Goal: Obtain resource: Download file/media

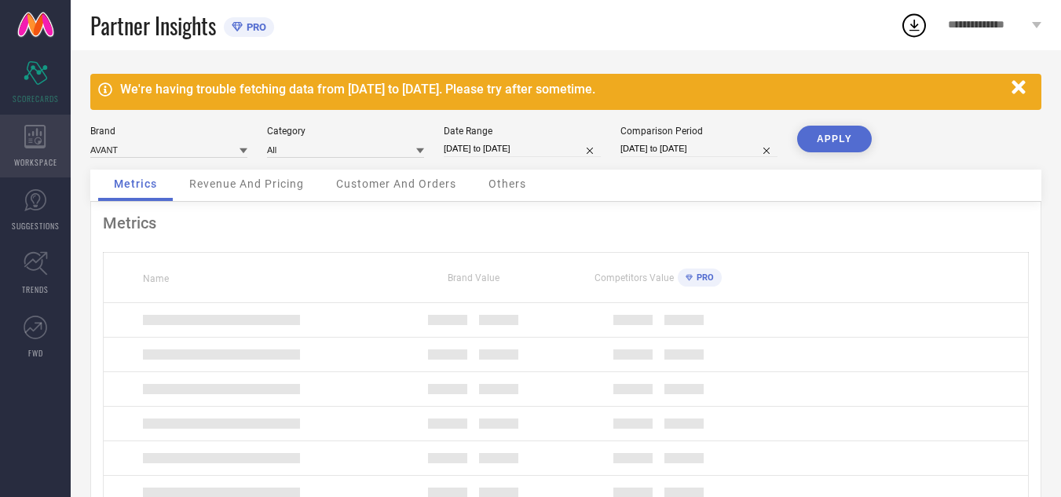
click at [37, 126] on icon at bounding box center [34, 137] width 21 height 24
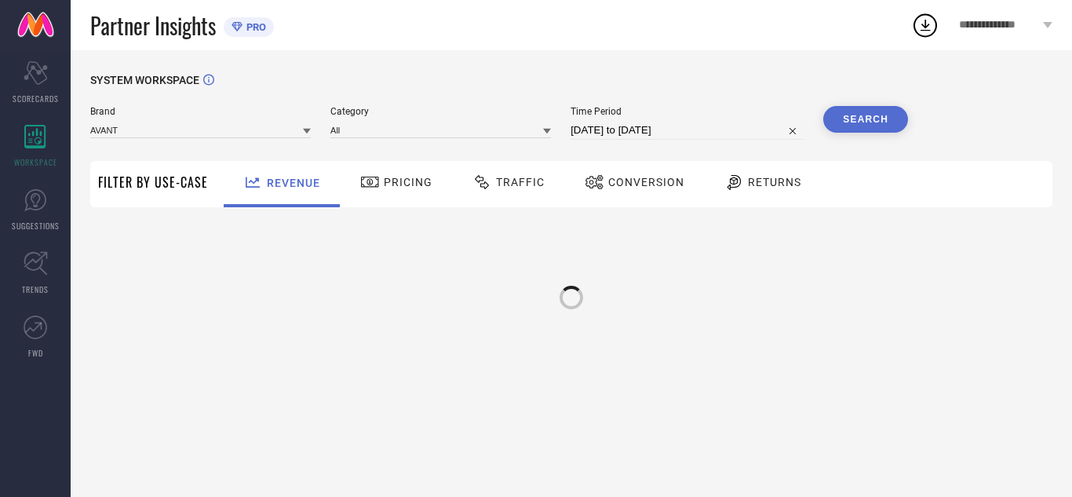
type input "AVANT"
type input "All"
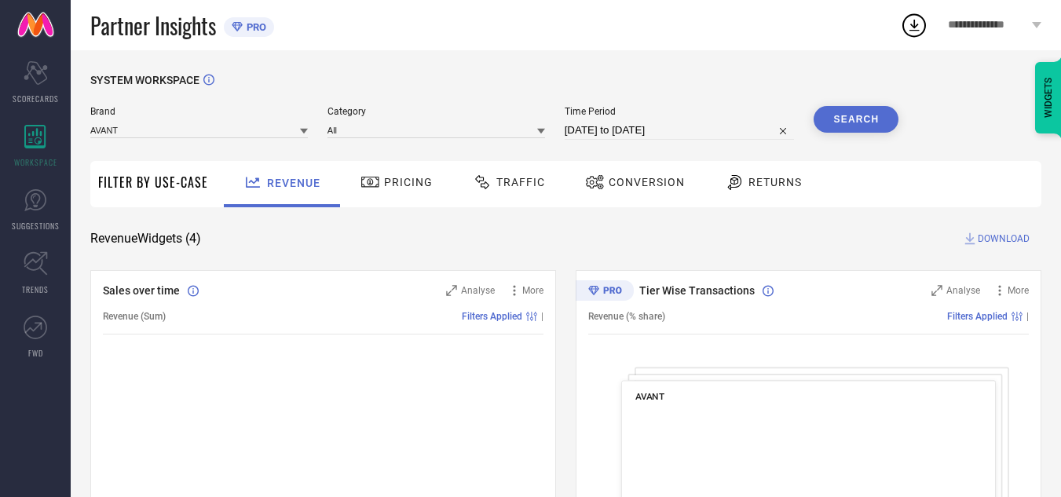
click at [531, 183] on span "Traffic" at bounding box center [520, 182] width 49 height 13
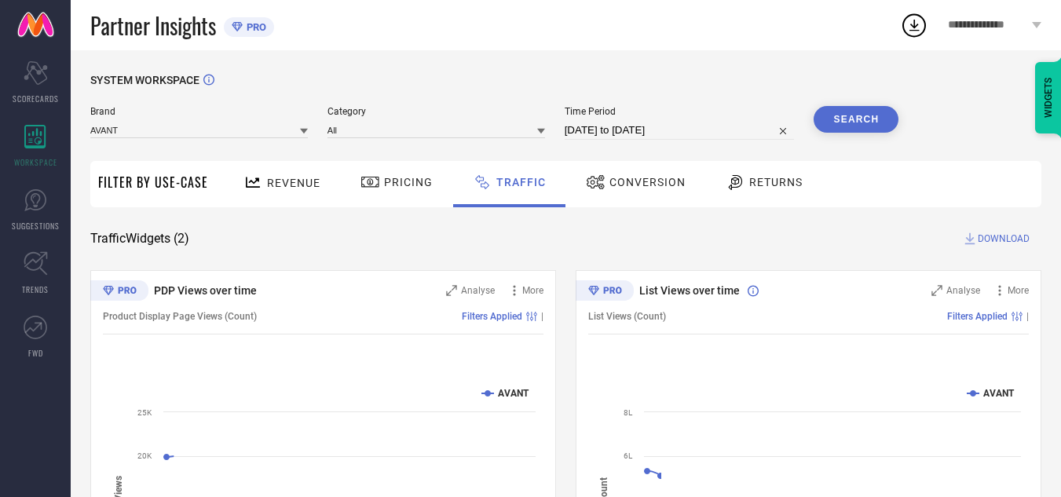
click at [731, 124] on input "[DATE] to [DATE]" at bounding box center [679, 130] width 230 height 19
select select "7"
select select "2025"
select select "8"
select select "2025"
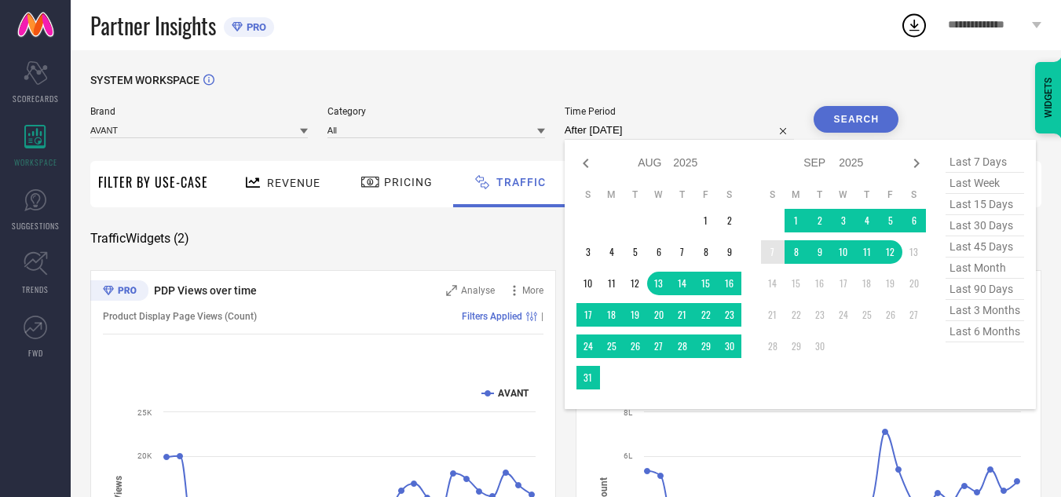
click at [767, 252] on td "7" at bounding box center [773, 252] width 24 height 24
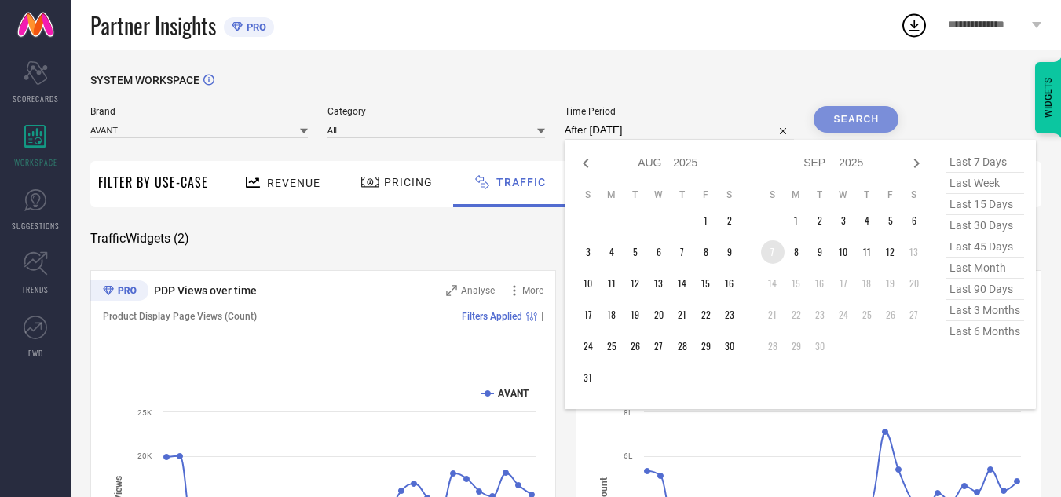
type input "[DATE] to [DATE]"
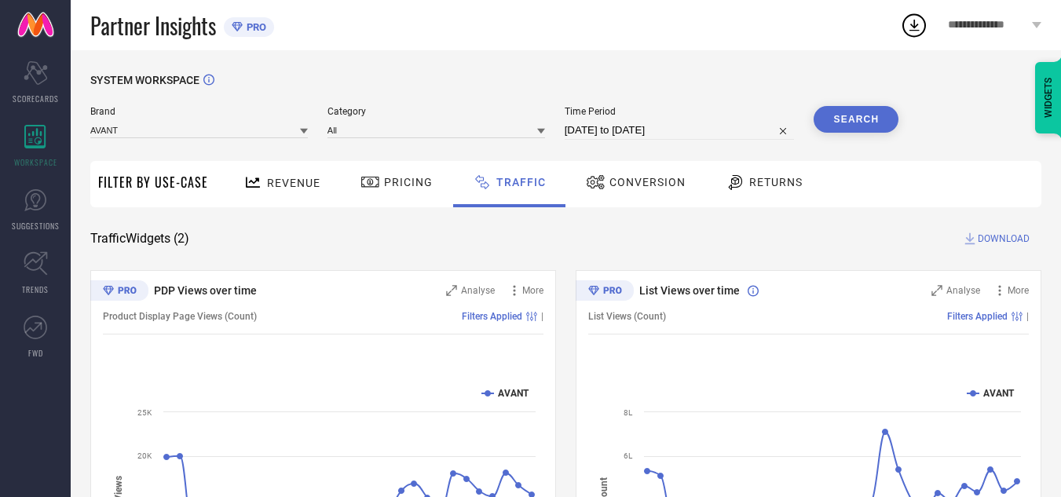
click at [839, 125] on button "Search" at bounding box center [855, 119] width 85 height 27
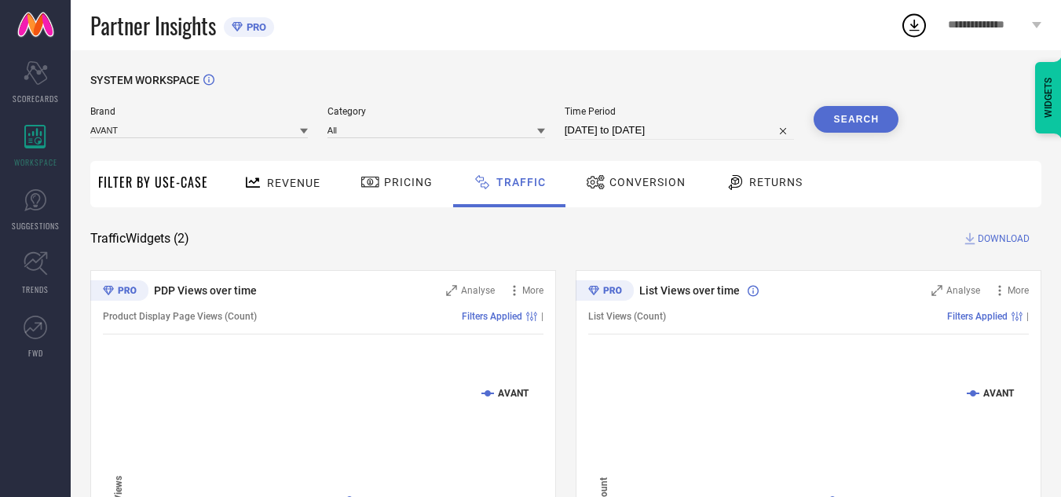
click at [1002, 242] on span "DOWNLOAD" at bounding box center [1003, 239] width 52 height 16
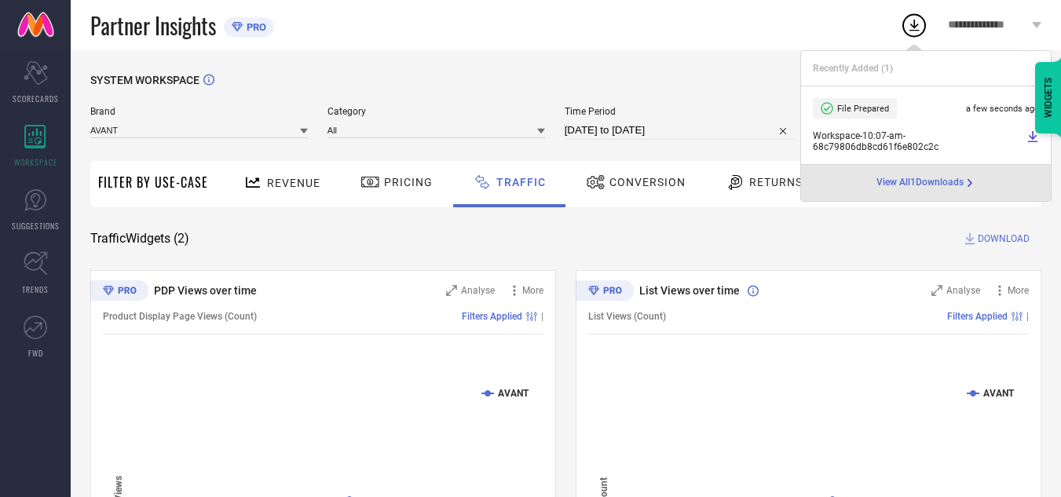
click at [696, 130] on input "[DATE] to [DATE]" at bounding box center [679, 130] width 230 height 19
select select "8"
select select "2025"
select select "9"
select select "2025"
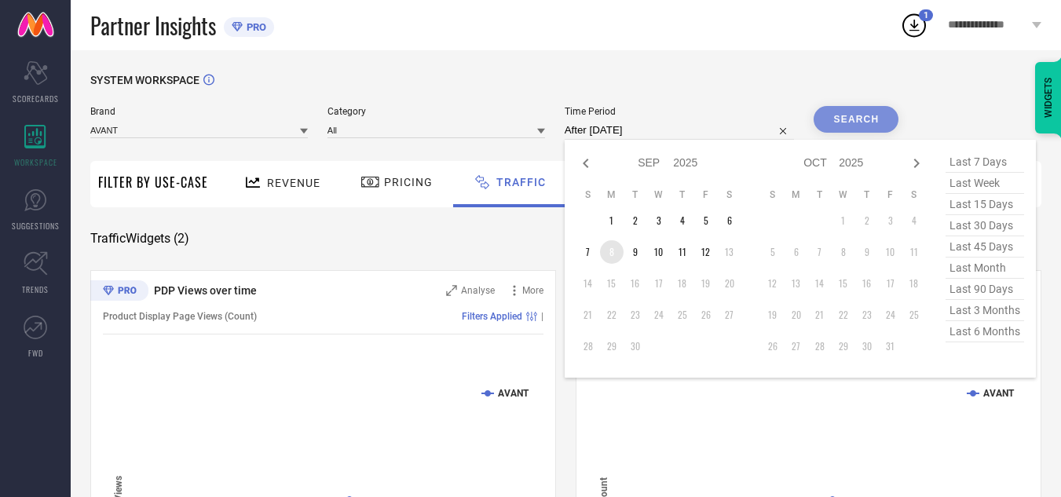
click at [612, 252] on td "8" at bounding box center [612, 252] width 24 height 24
type input "[DATE] to [DATE]"
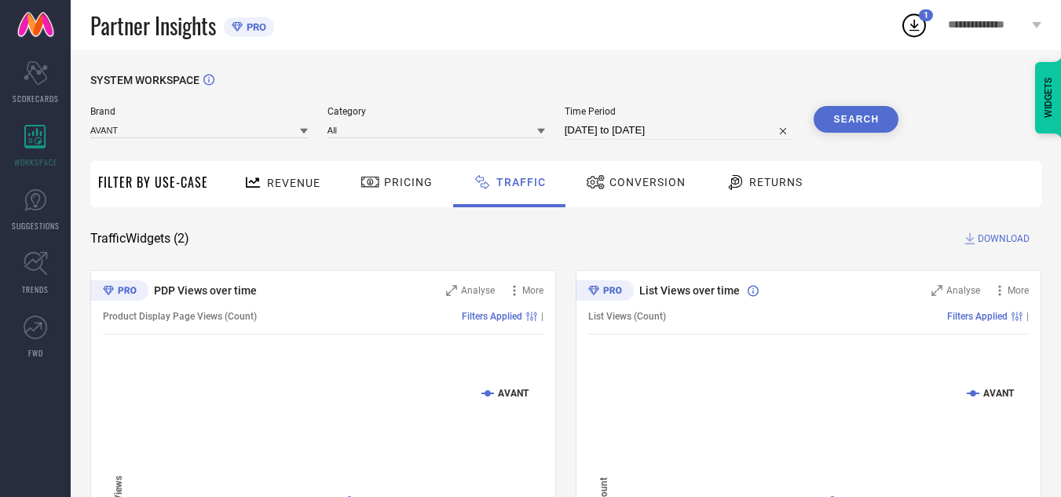
drag, startPoint x: 909, startPoint y: 101, endPoint x: 856, endPoint y: 125, distance: 58.3
click at [892, 117] on div "SYSTEM WORKSPACE Brand AVANT Category All Time Period [DATE] to [DATE] Search F…" at bounding box center [565, 368] width 951 height 589
click at [856, 125] on button "Search" at bounding box center [855, 119] width 85 height 27
click at [991, 242] on span "DOWNLOAD" at bounding box center [1003, 239] width 52 height 16
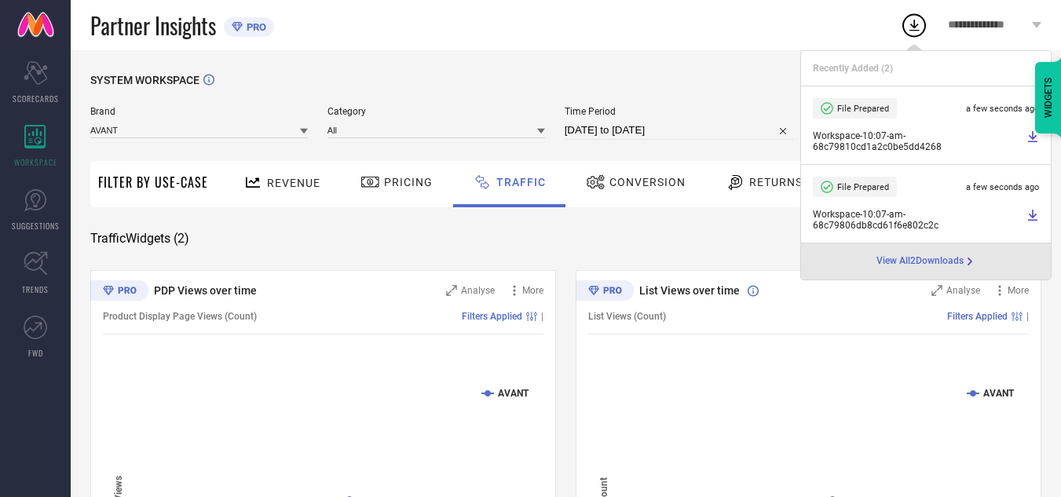
select select "8"
select select "2025"
select select "9"
select select "2025"
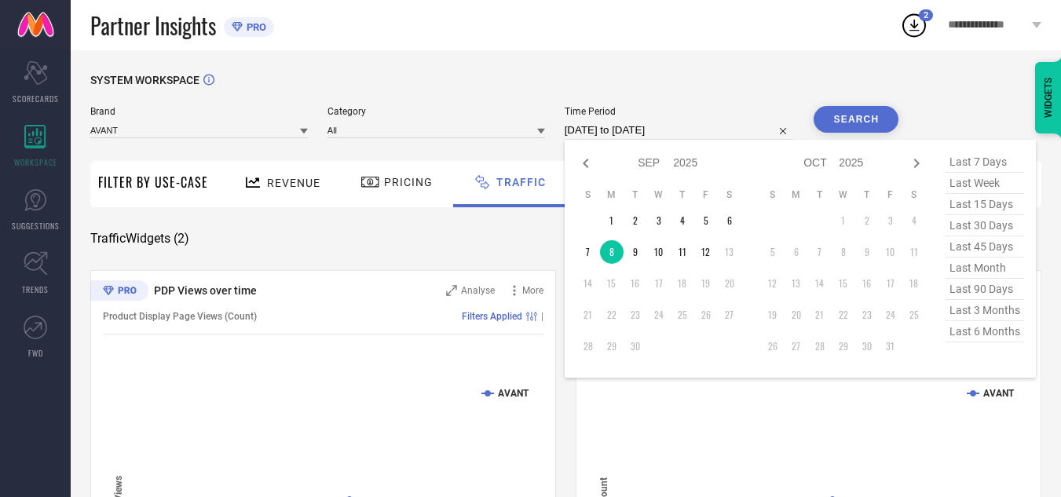
click at [701, 132] on input "[DATE] to [DATE]" at bounding box center [679, 130] width 230 height 19
click at [638, 256] on td "9" at bounding box center [635, 252] width 24 height 24
type input "[DATE] to [DATE]"
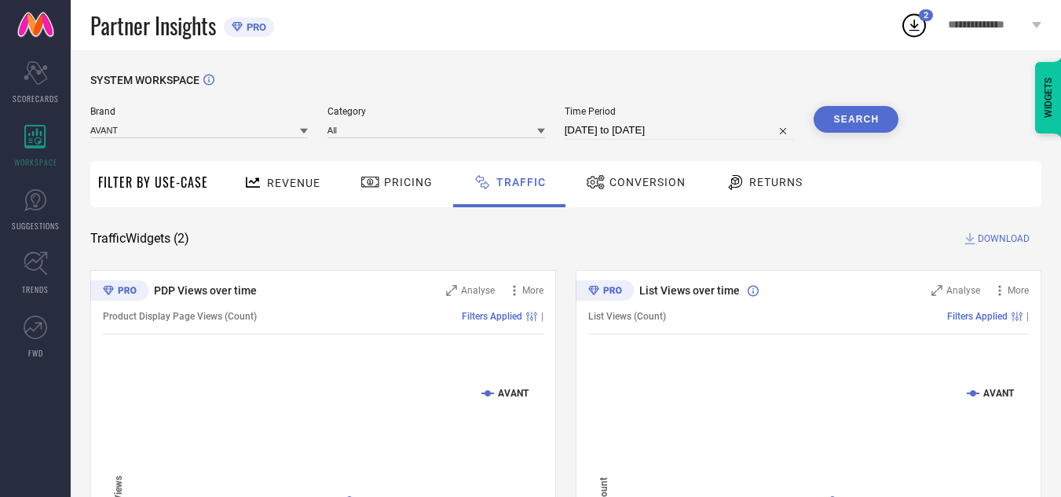
click at [842, 130] on button "Search" at bounding box center [855, 119] width 85 height 27
click at [996, 241] on span "DOWNLOAD" at bounding box center [1003, 239] width 52 height 16
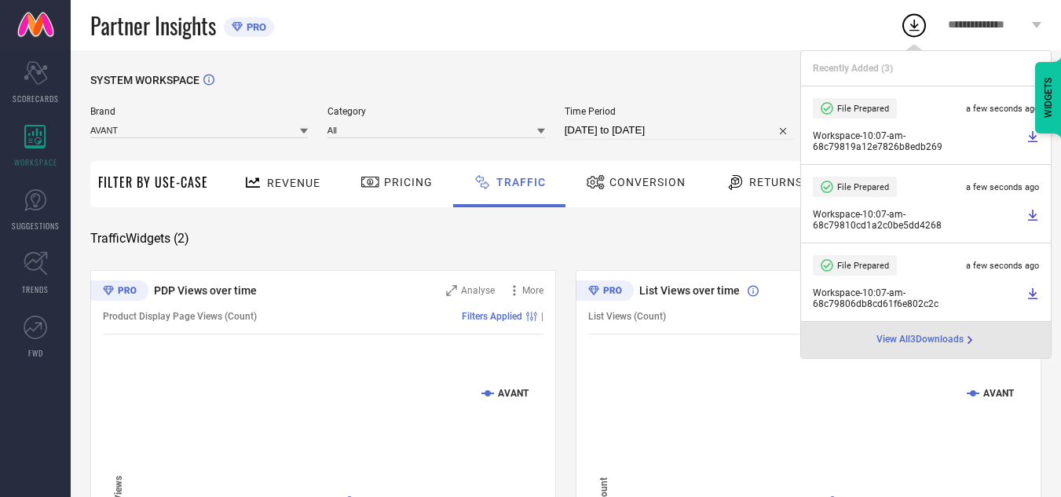
select select "8"
select select "2025"
select select "9"
select select "2025"
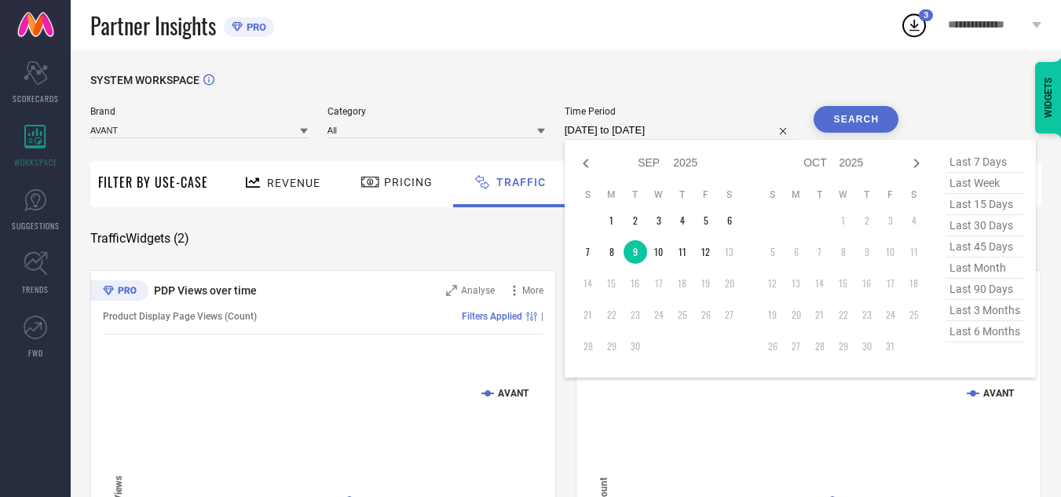
click at [673, 127] on input "[DATE] to [DATE]" at bounding box center [679, 130] width 230 height 19
click at [663, 253] on td "10" at bounding box center [659, 252] width 24 height 24
type input "[DATE] to [DATE]"
drag, startPoint x: 663, startPoint y: 253, endPoint x: 714, endPoint y: 223, distance: 59.8
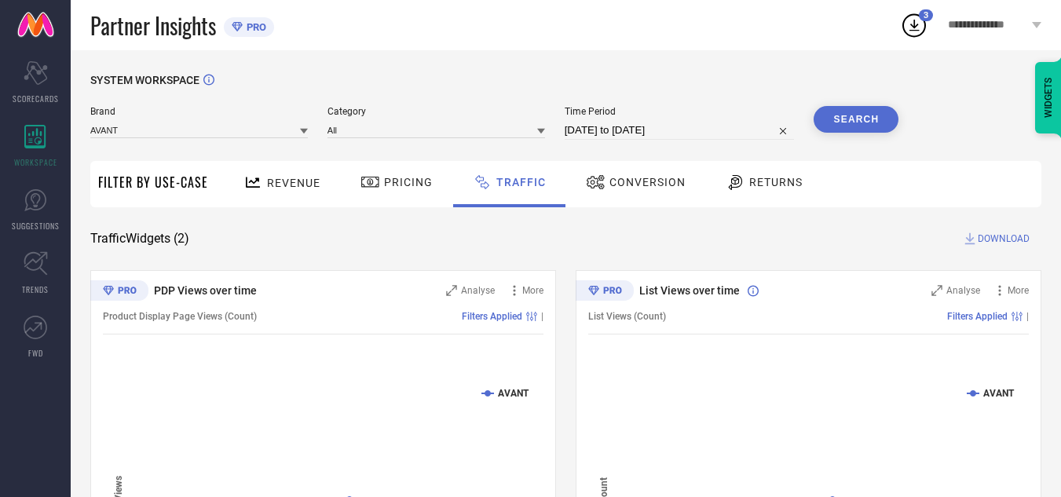
click at [832, 119] on button "Search" at bounding box center [855, 119] width 85 height 27
click at [1015, 241] on span "DOWNLOAD" at bounding box center [1003, 239] width 52 height 16
select select "8"
select select "2025"
select select "9"
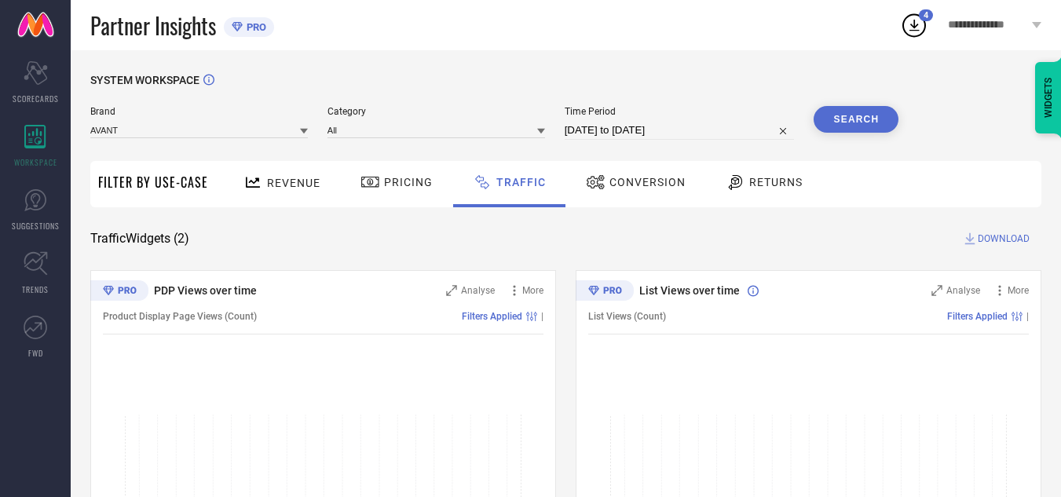
select select "2025"
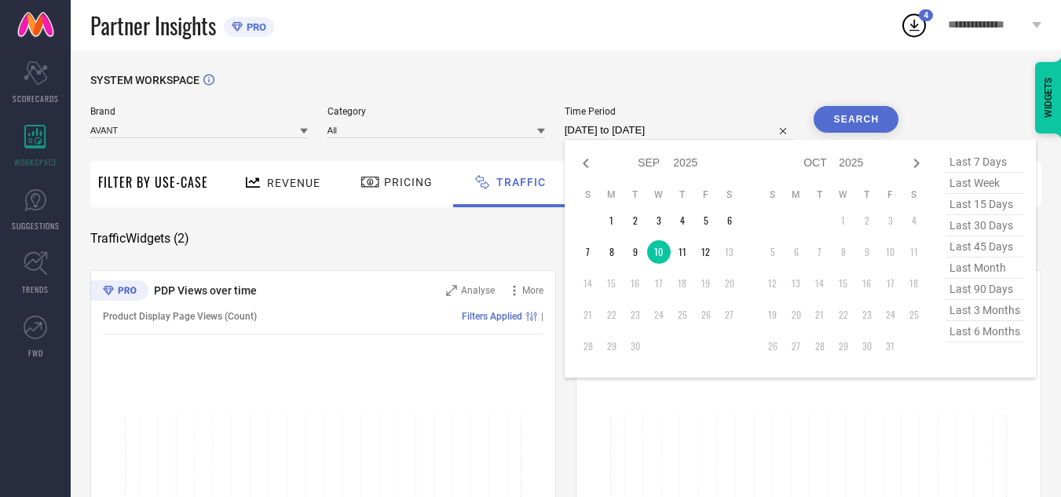
click at [693, 130] on input "[DATE] to [DATE]" at bounding box center [679, 130] width 230 height 19
click at [686, 252] on td "11" at bounding box center [682, 252] width 24 height 24
type input "[DATE] to [DATE]"
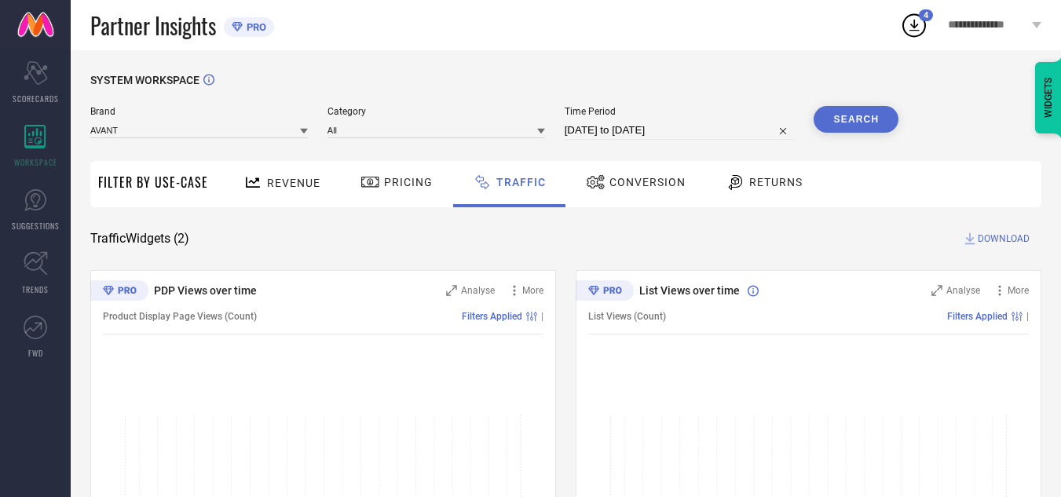
click at [837, 112] on button "Search" at bounding box center [855, 119] width 85 height 27
click at [995, 236] on span "DOWNLOAD" at bounding box center [1003, 239] width 52 height 16
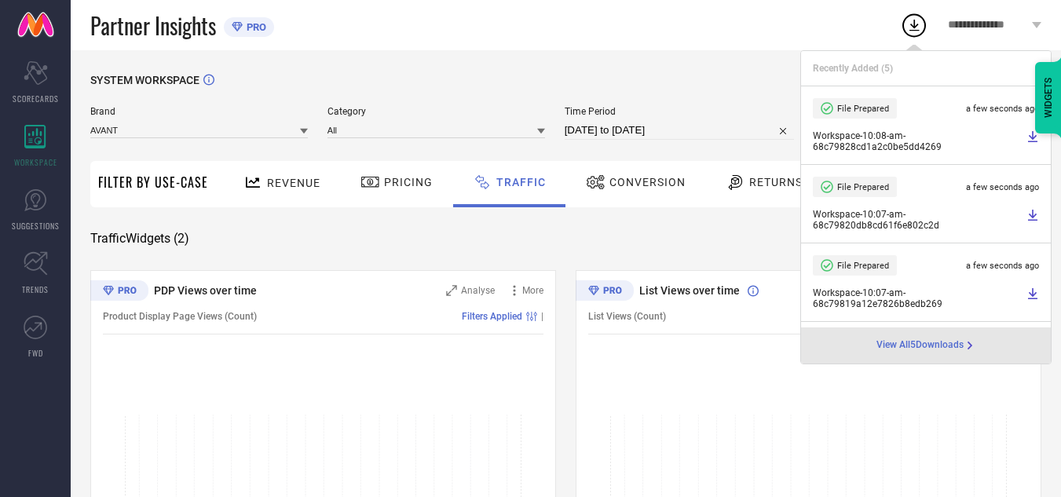
select select "8"
select select "2025"
select select "9"
select select "2025"
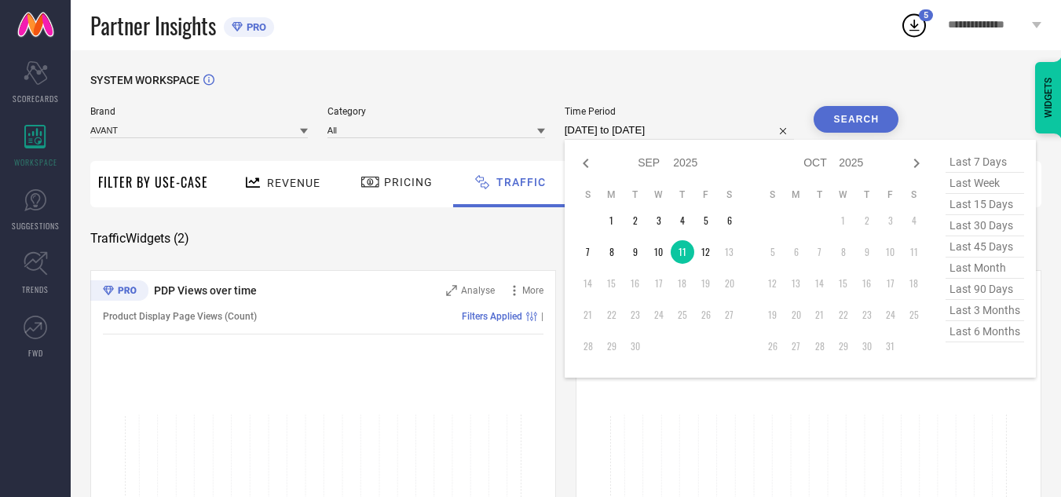
click at [707, 136] on input "[DATE] to [DATE]" at bounding box center [679, 130] width 230 height 19
click at [704, 249] on td "12" at bounding box center [706, 252] width 24 height 24
type input "[DATE] to [DATE]"
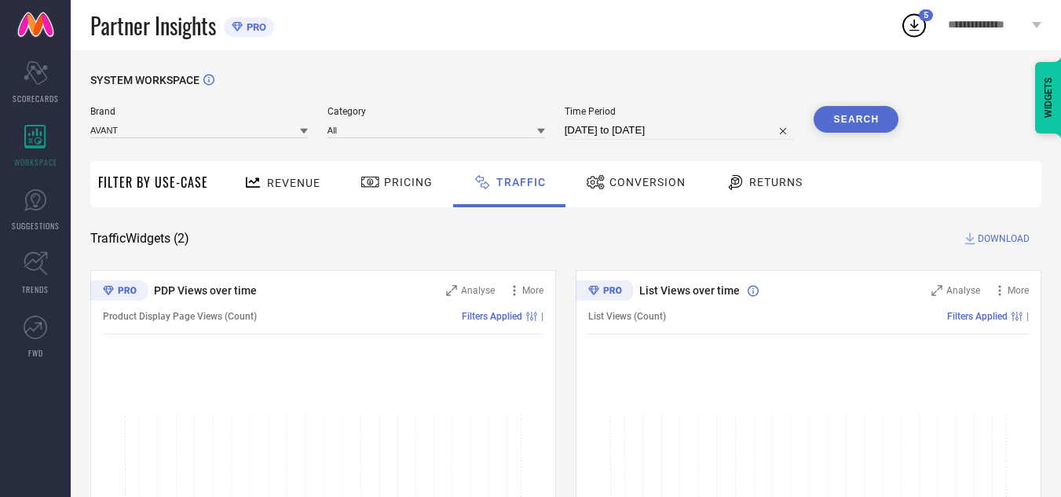
click at [821, 124] on button "Search" at bounding box center [855, 119] width 85 height 27
click at [995, 243] on span "DOWNLOAD" at bounding box center [1003, 239] width 52 height 16
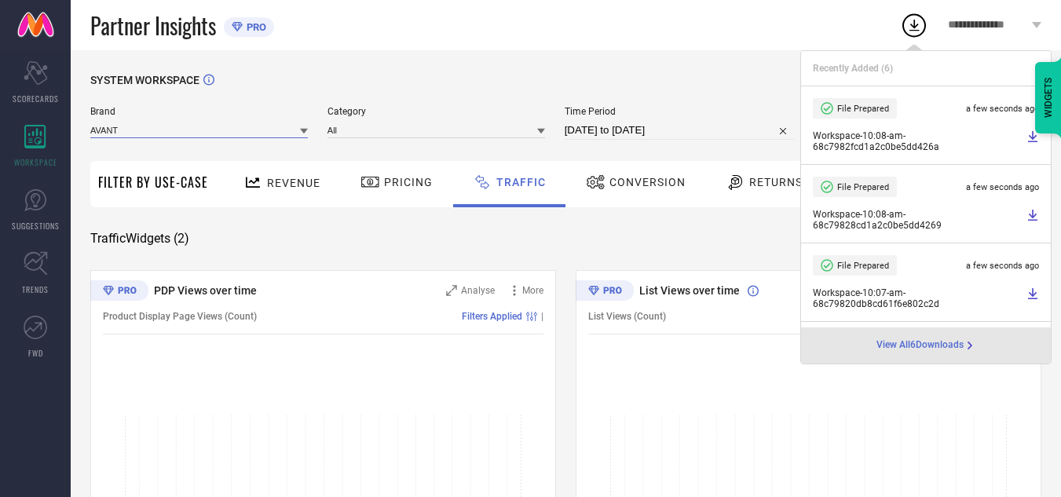
click at [243, 133] on input at bounding box center [198, 130] width 217 height 16
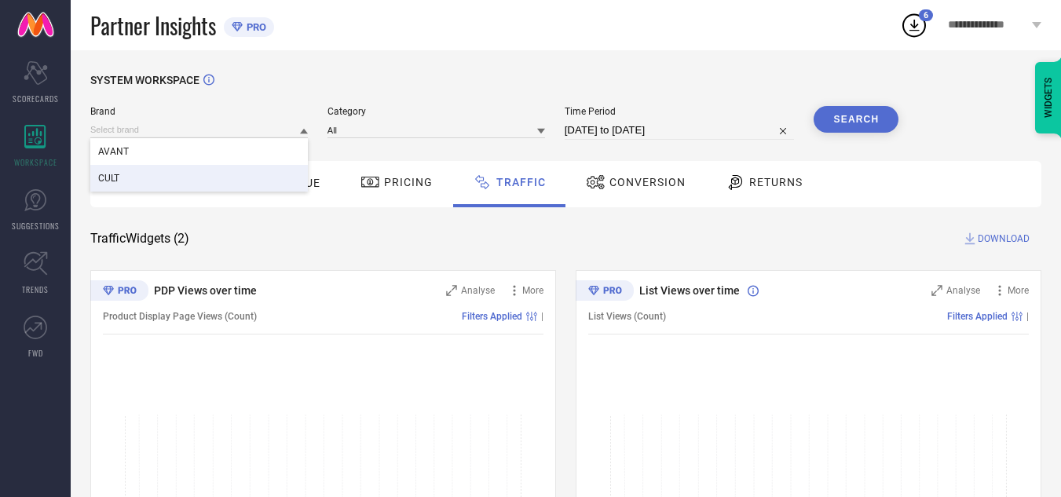
click at [199, 181] on div "CULT" at bounding box center [198, 178] width 217 height 27
click at [385, 130] on input at bounding box center [435, 130] width 217 height 16
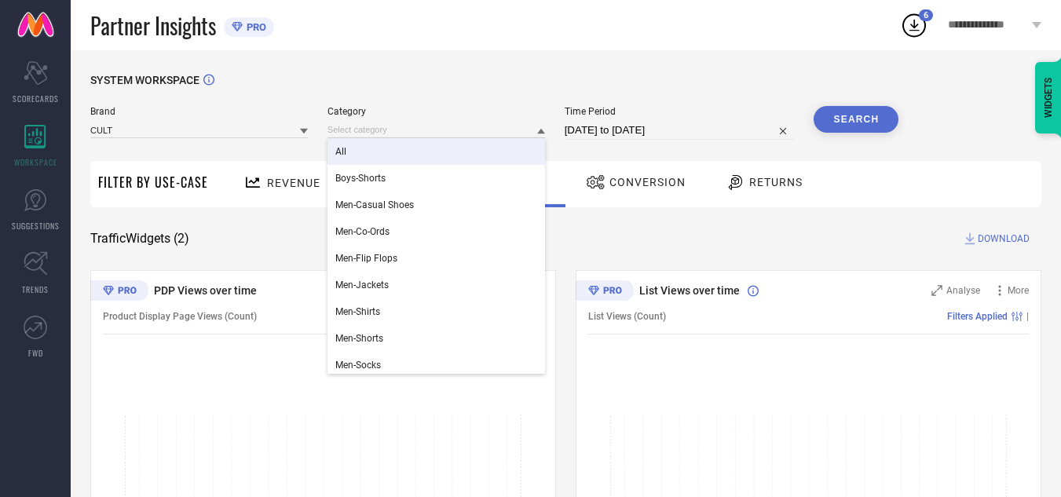
click at [389, 147] on div "All" at bounding box center [435, 151] width 217 height 27
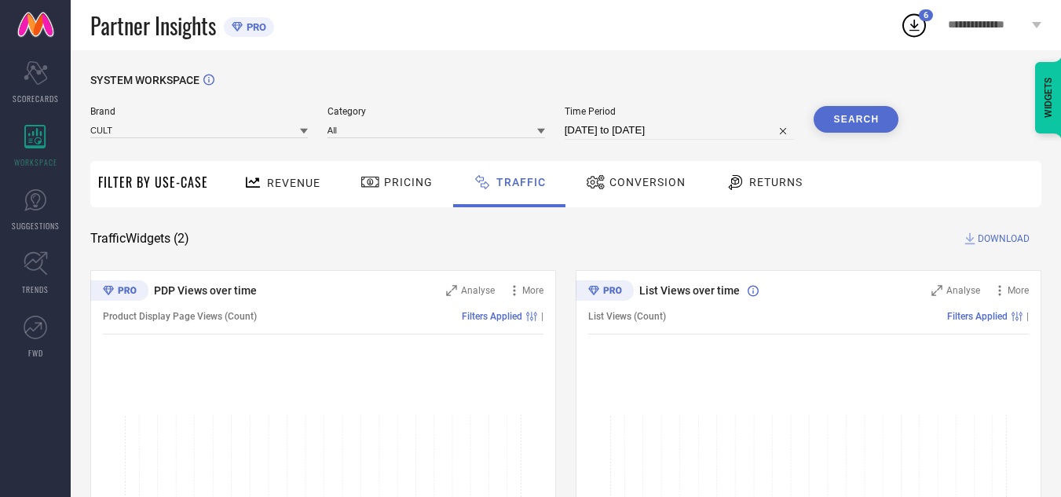
click at [637, 130] on input "[DATE] to [DATE]" at bounding box center [679, 130] width 230 height 19
select select "8"
select select "2025"
select select "9"
select select "2025"
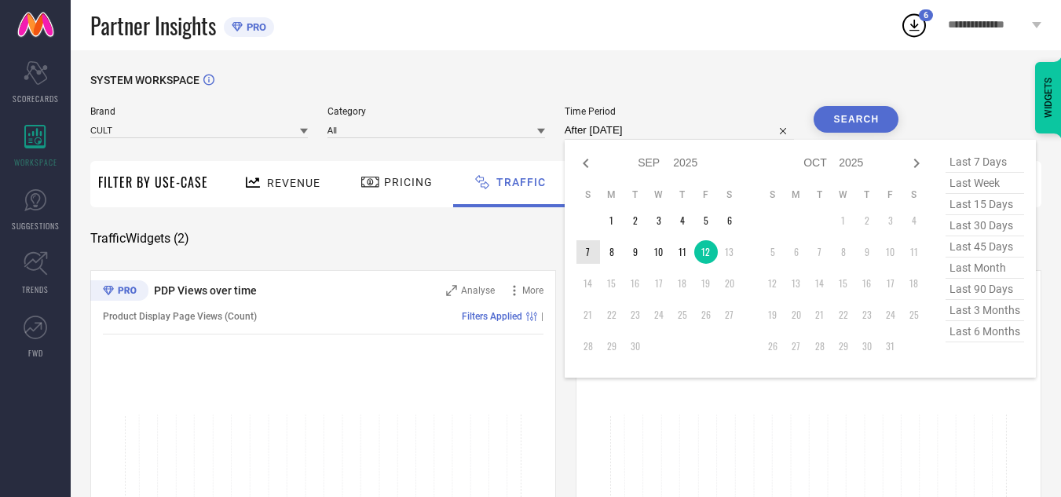
click at [584, 249] on td "7" at bounding box center [588, 252] width 24 height 24
type input "[DATE] to [DATE]"
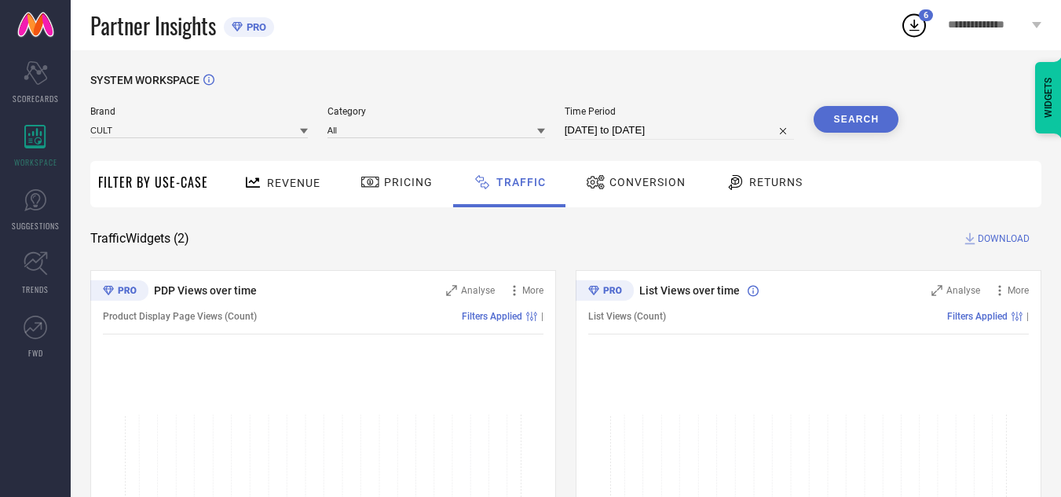
click at [822, 128] on button "Search" at bounding box center [855, 119] width 85 height 27
click at [1021, 244] on span "DOWNLOAD" at bounding box center [1003, 239] width 52 height 16
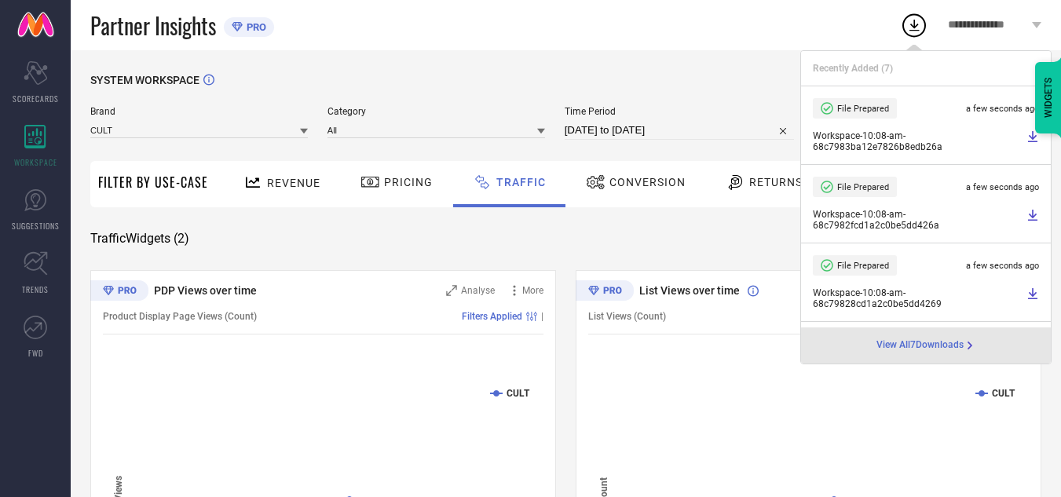
click at [699, 130] on input "[DATE] to [DATE]" at bounding box center [679, 130] width 230 height 19
select select "8"
select select "2025"
select select "9"
select select "2025"
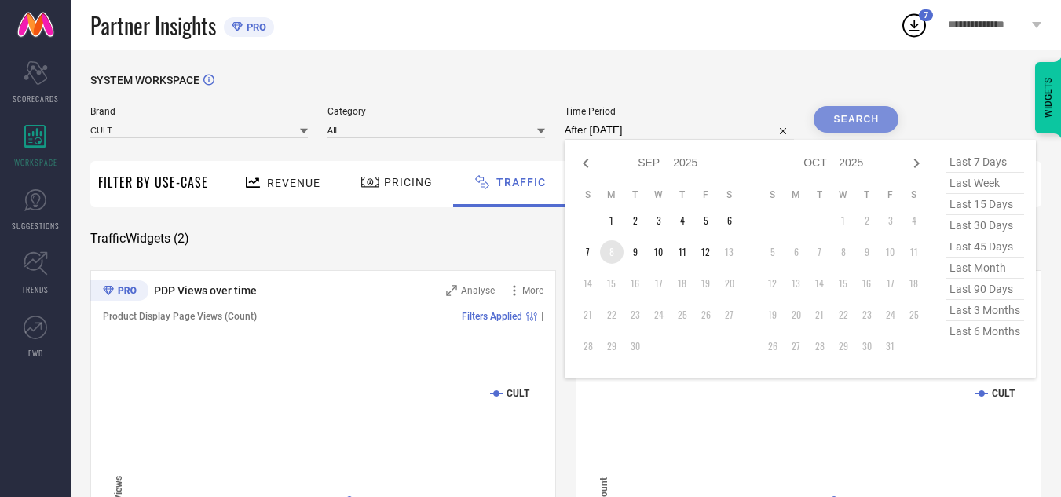
click at [616, 248] on td "8" at bounding box center [612, 252] width 24 height 24
type input "[DATE] to [DATE]"
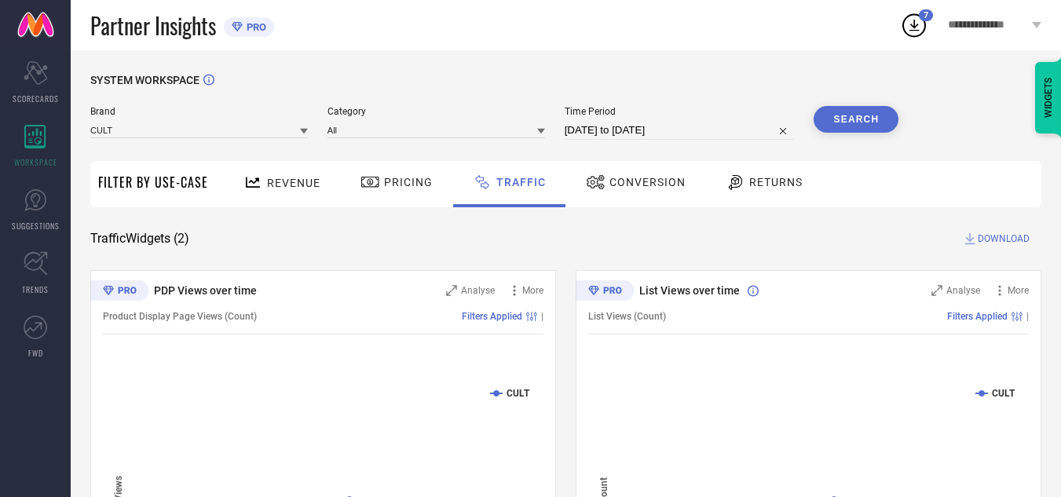
click at [865, 117] on button "Search" at bounding box center [855, 119] width 85 height 27
click at [989, 237] on span "DOWNLOAD" at bounding box center [1003, 239] width 52 height 16
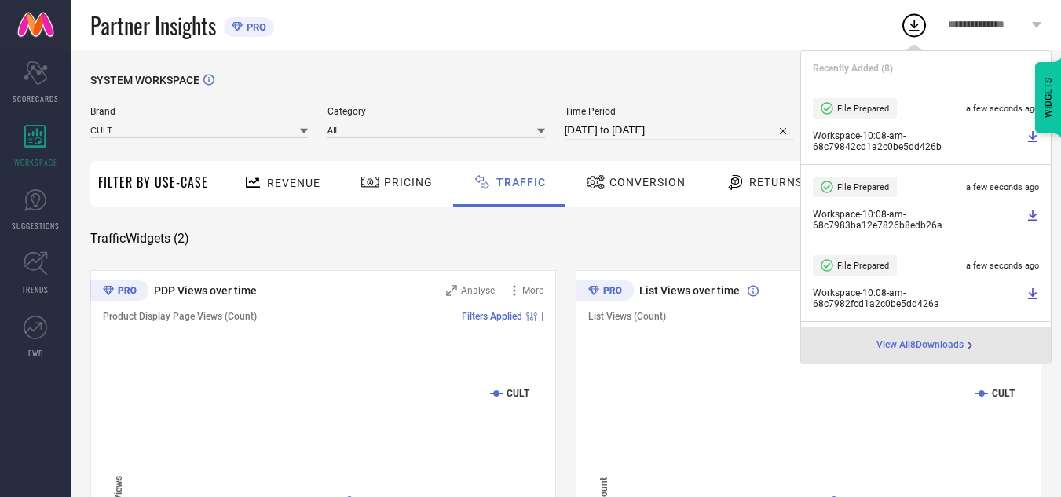
click at [703, 129] on input "[DATE] to [DATE]" at bounding box center [679, 130] width 230 height 19
select select "8"
select select "2025"
select select "9"
select select "2025"
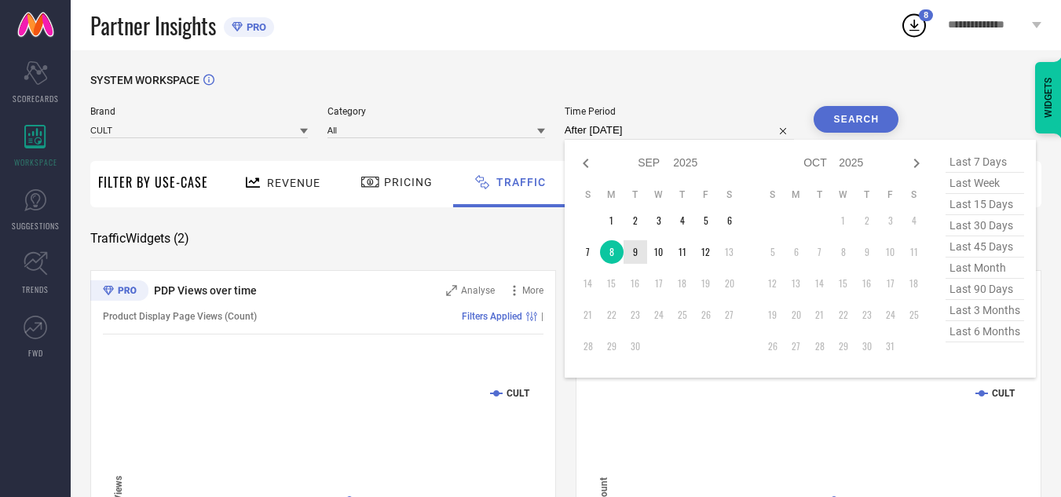
click at [639, 257] on td "9" at bounding box center [635, 252] width 24 height 24
type input "[DATE] to [DATE]"
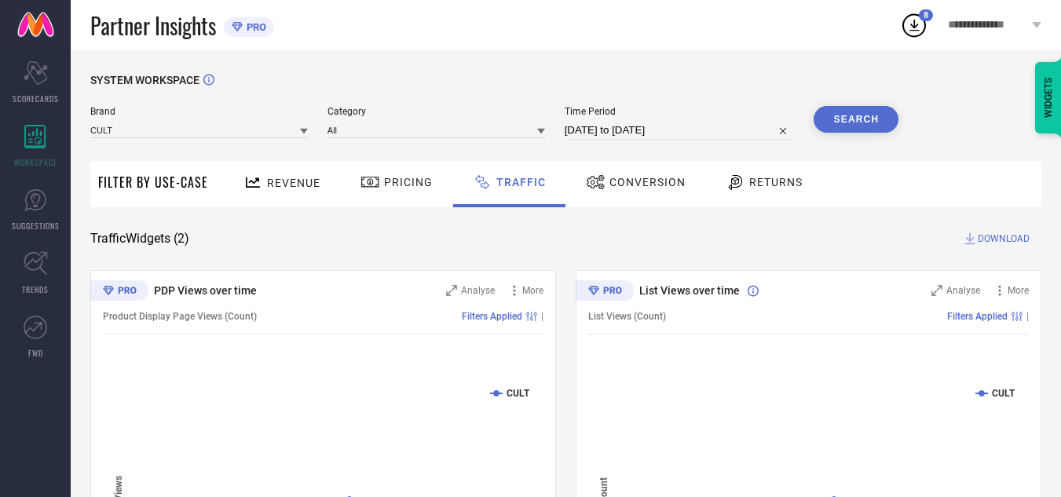
click at [859, 132] on button "Search" at bounding box center [855, 119] width 85 height 27
click at [1021, 240] on span "DOWNLOAD" at bounding box center [1003, 239] width 52 height 16
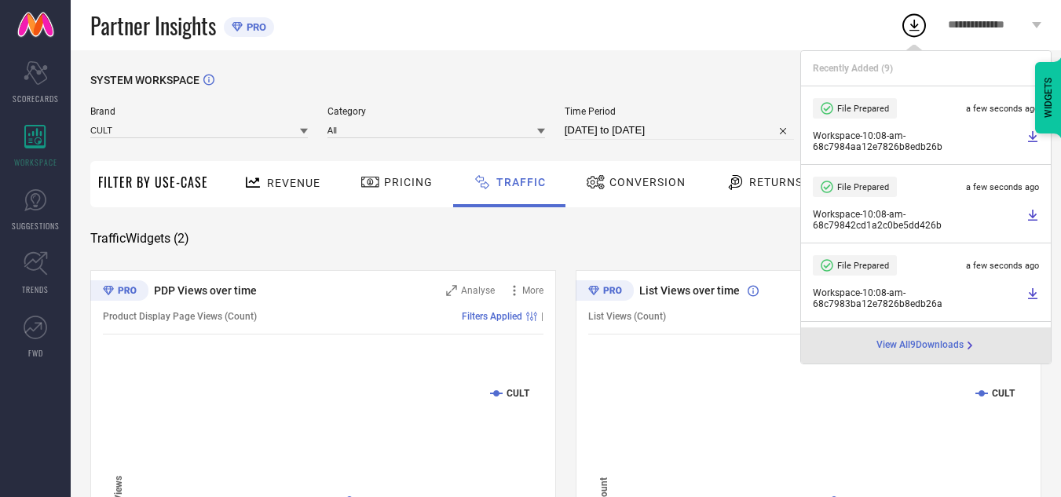
click at [701, 130] on input "[DATE] to [DATE]" at bounding box center [679, 130] width 230 height 19
select select "8"
select select "2025"
select select "9"
select select "2025"
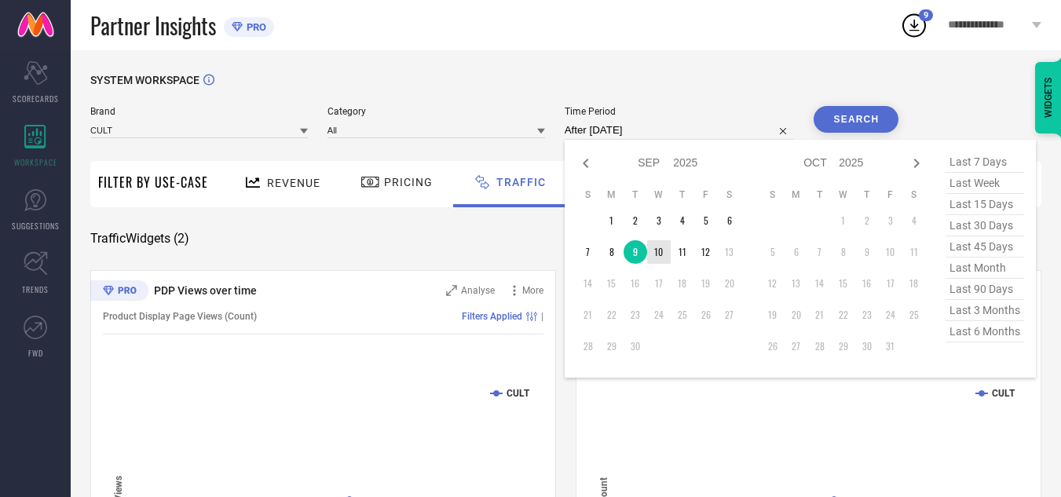
click at [668, 253] on td "10" at bounding box center [659, 252] width 24 height 24
type input "[DATE] to [DATE]"
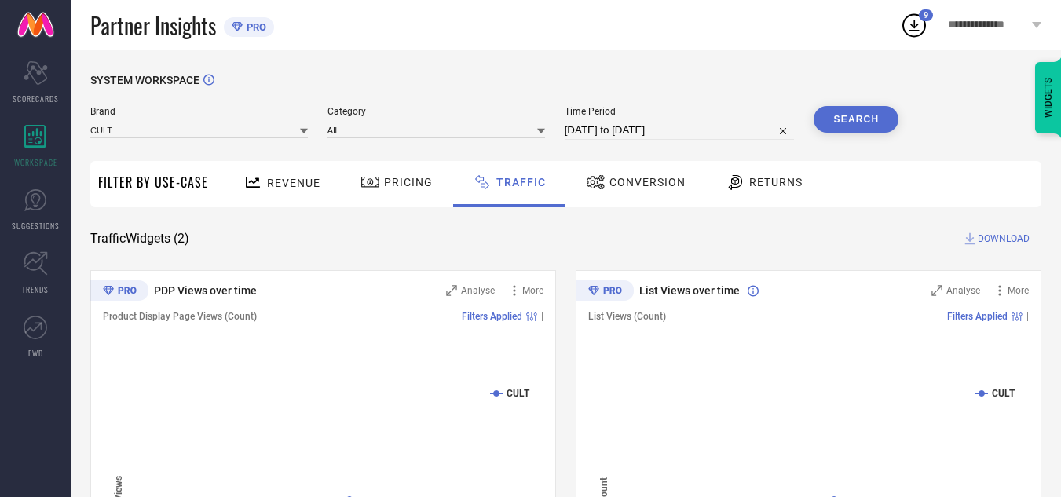
click at [827, 123] on button "Search" at bounding box center [855, 119] width 85 height 27
click at [995, 241] on span "DOWNLOAD" at bounding box center [1003, 239] width 52 height 16
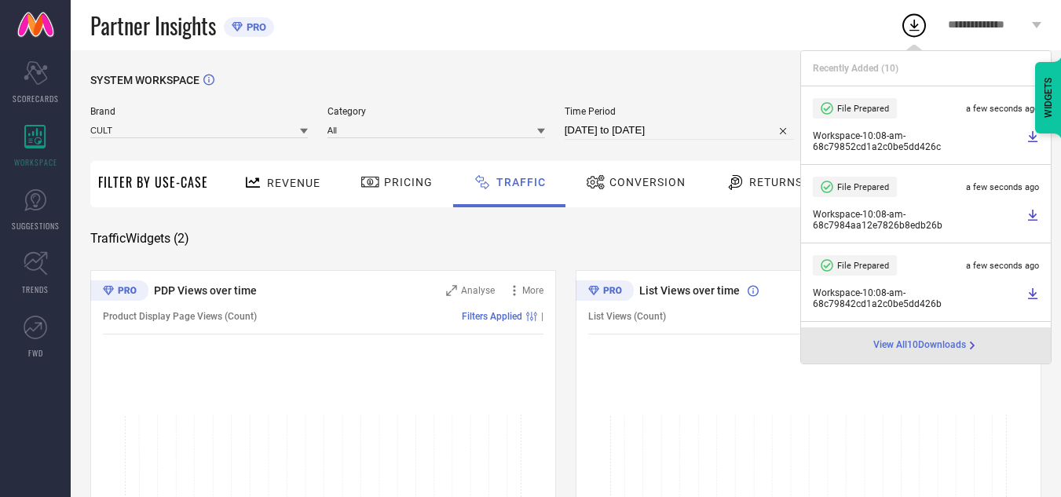
click at [710, 132] on input "[DATE] to [DATE]" at bounding box center [679, 130] width 230 height 19
select select "8"
select select "2025"
select select "9"
select select "2025"
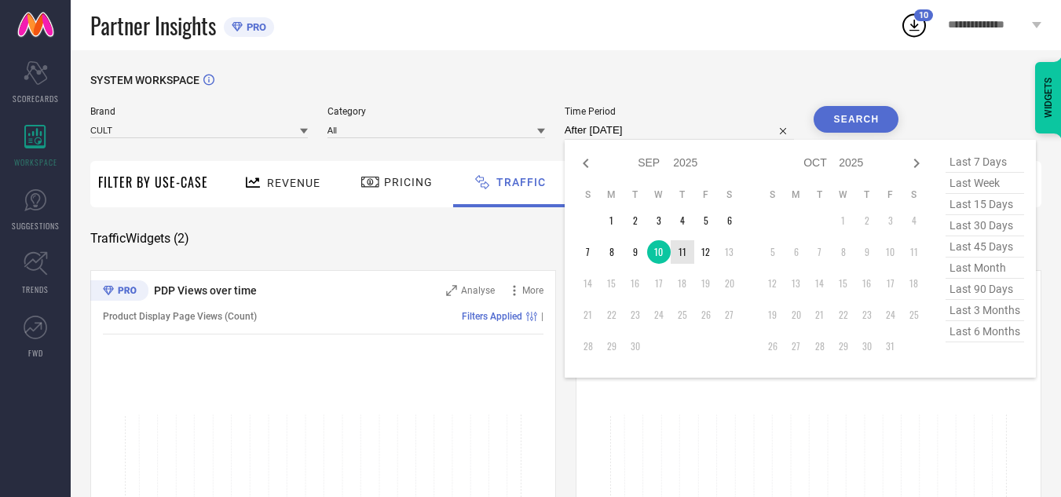
click at [685, 253] on td "11" at bounding box center [682, 252] width 24 height 24
type input "[DATE] to [DATE]"
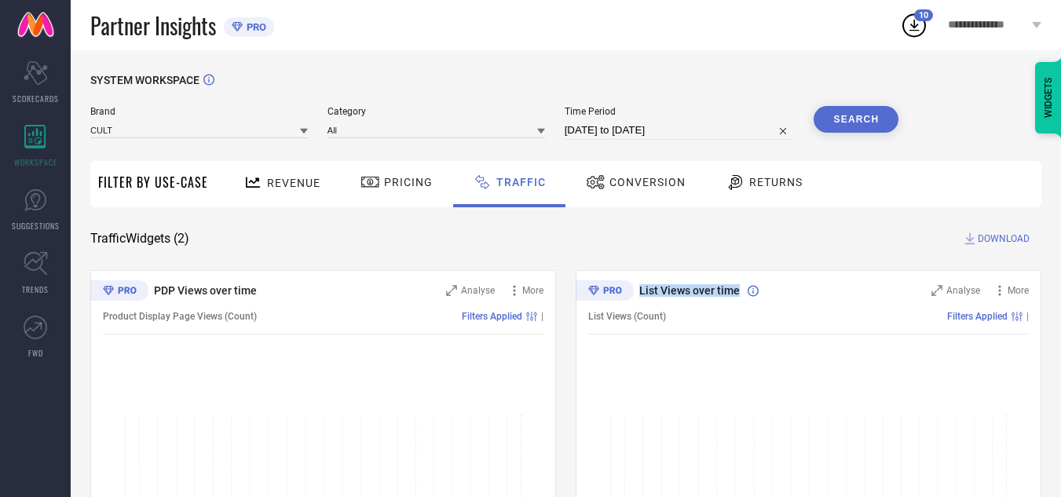
click at [685, 253] on div "SYSTEM WORKSPACE Brand CULT Category All Time Period [DATE] to [DATE] Search Fi…" at bounding box center [565, 368] width 951 height 589
click at [856, 123] on button "Search" at bounding box center [855, 119] width 85 height 27
click at [1003, 236] on span "DOWNLOAD" at bounding box center [1003, 239] width 52 height 16
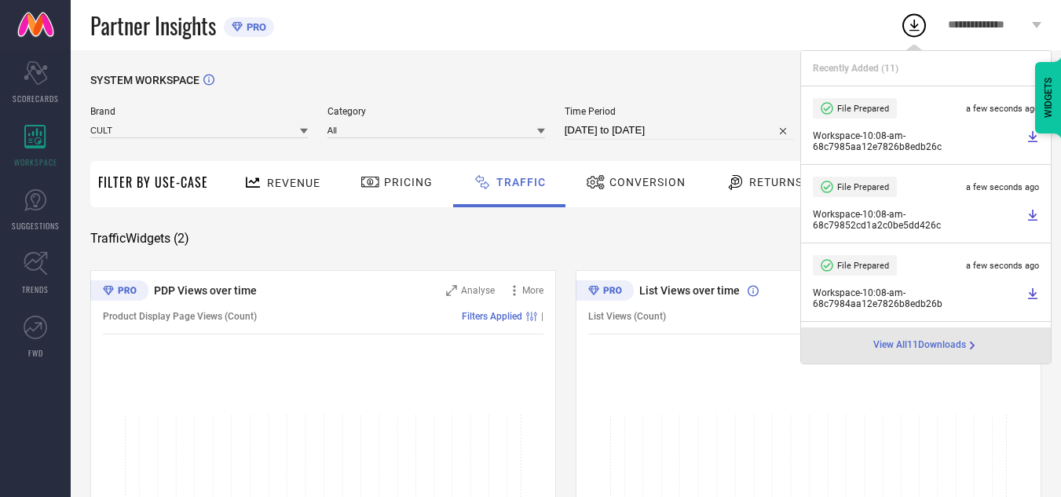
select select "8"
select select "2025"
select select "9"
select select "2025"
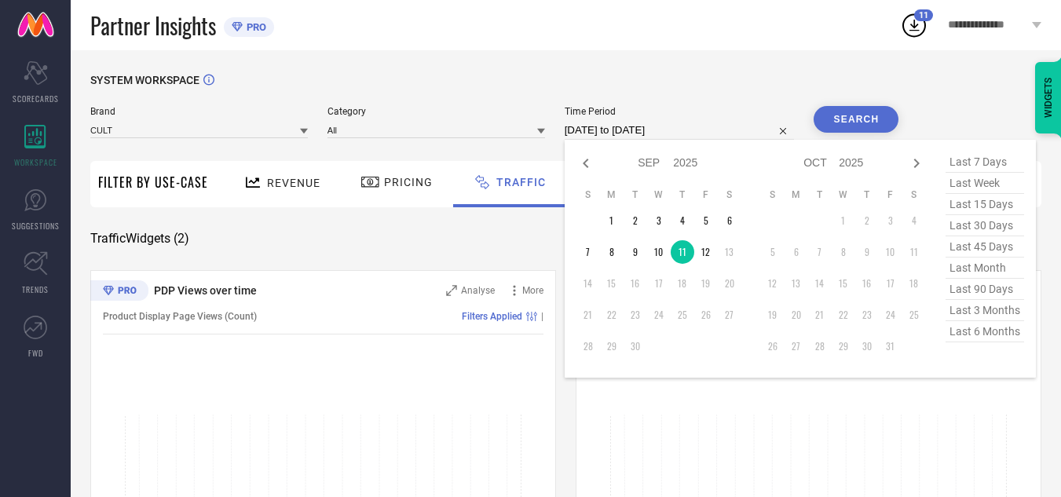
click at [703, 130] on input "[DATE] to [DATE]" at bounding box center [679, 130] width 230 height 19
click at [707, 253] on td "12" at bounding box center [706, 252] width 24 height 24
type input "[DATE] to [DATE]"
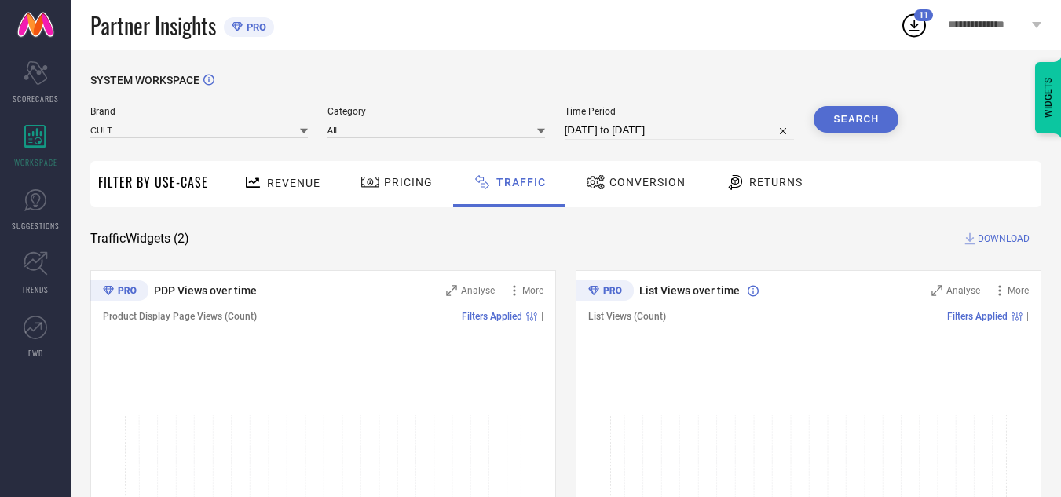
click at [878, 122] on button "Search" at bounding box center [855, 119] width 85 height 27
click at [1002, 244] on span "DOWNLOAD" at bounding box center [1003, 239] width 52 height 16
